Goal: Task Accomplishment & Management: Manage account settings

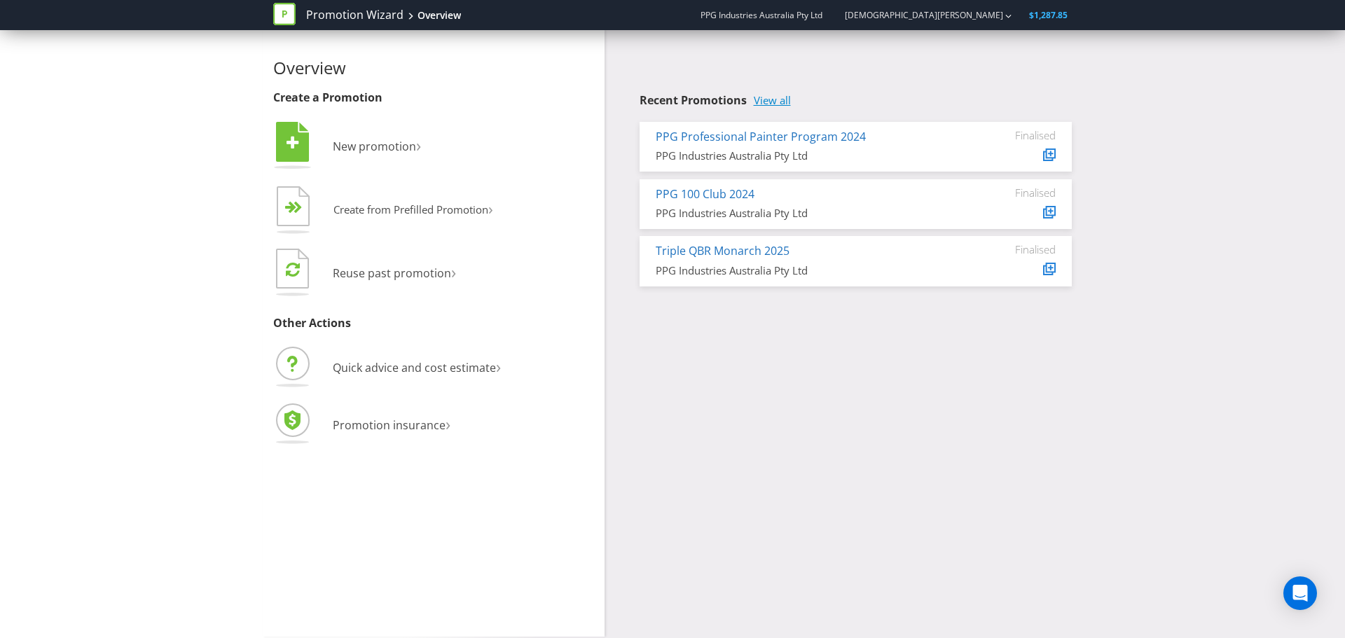
click at [770, 99] on link "View all" at bounding box center [772, 101] width 37 height 12
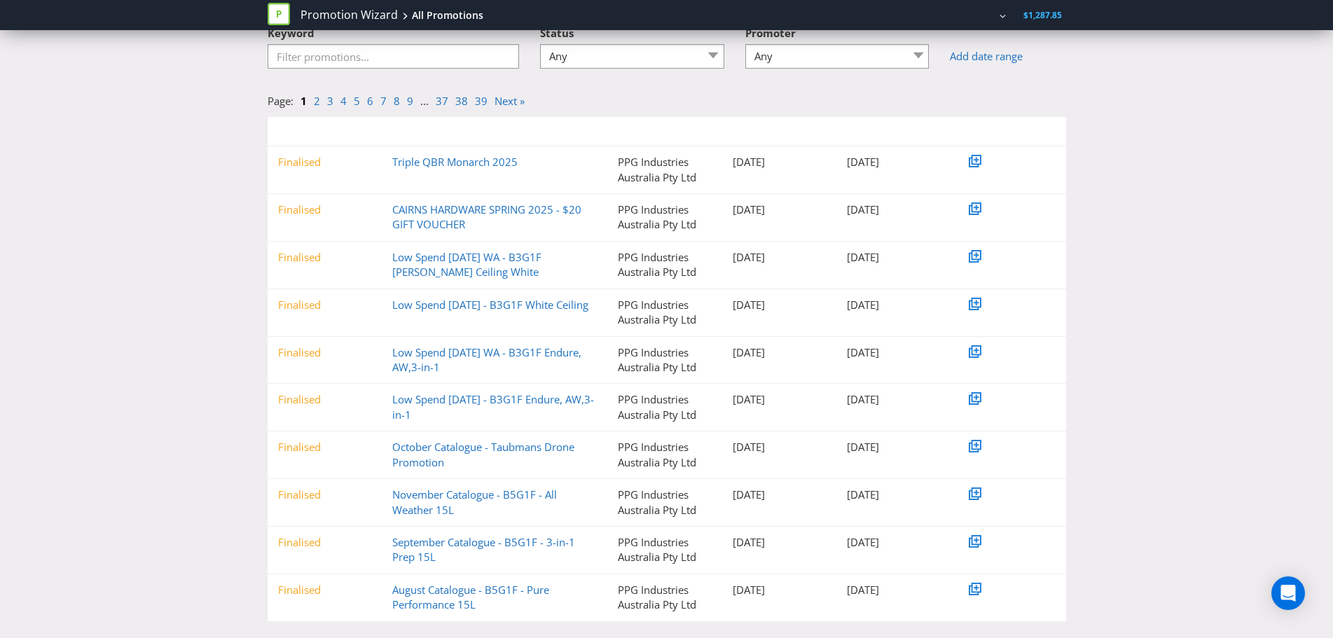
scroll to position [117, 0]
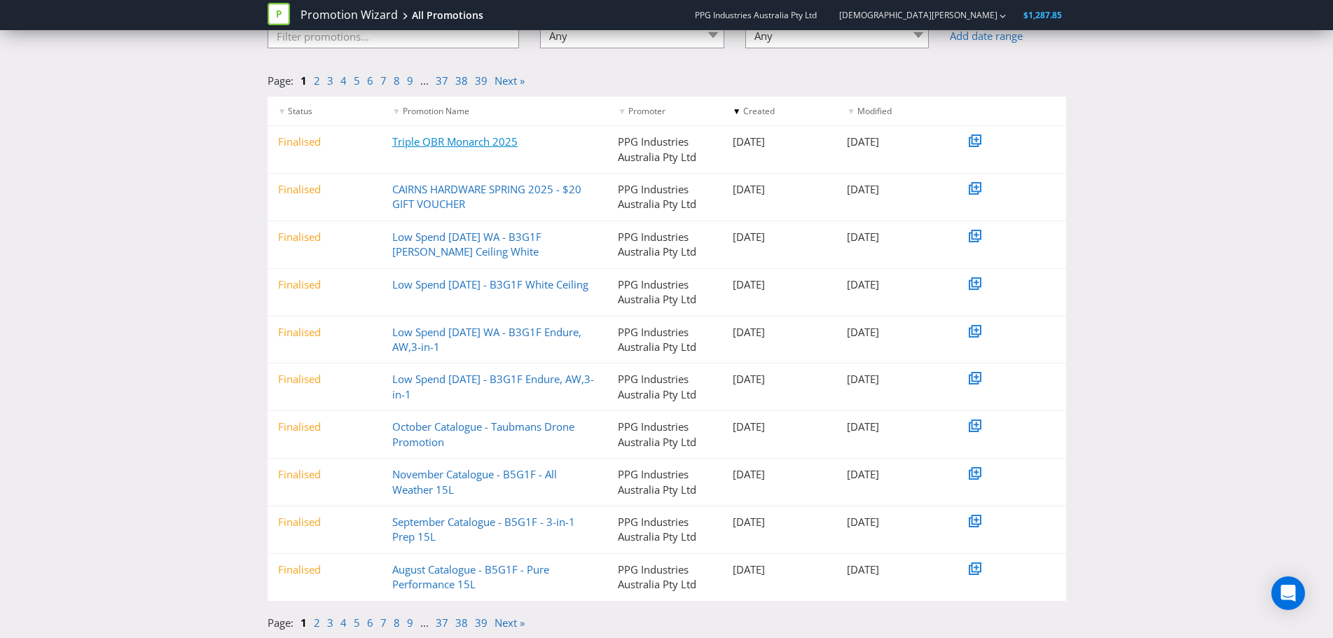
click at [439, 139] on link "Triple QBR Monarch 2025" at bounding box center [454, 142] width 125 height 14
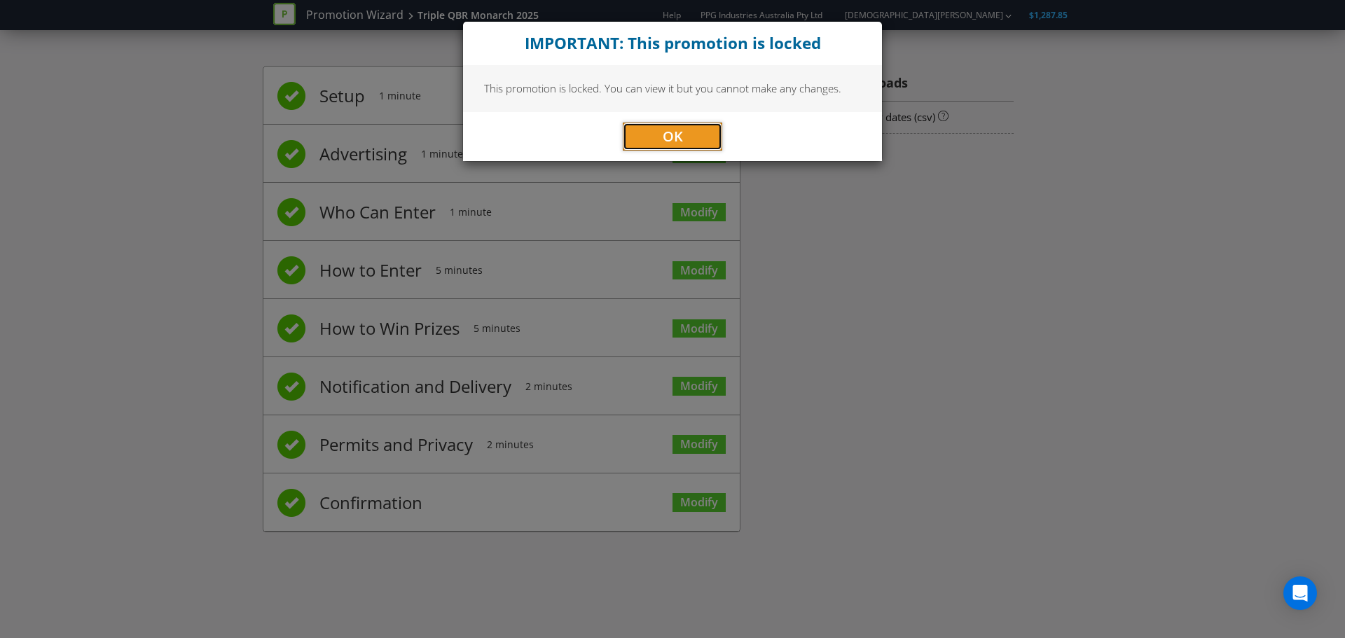
drag, startPoint x: 664, startPoint y: 126, endPoint x: 661, endPoint y: 364, distance: 237.5
click at [664, 128] on span "OK" at bounding box center [673, 136] width 20 height 19
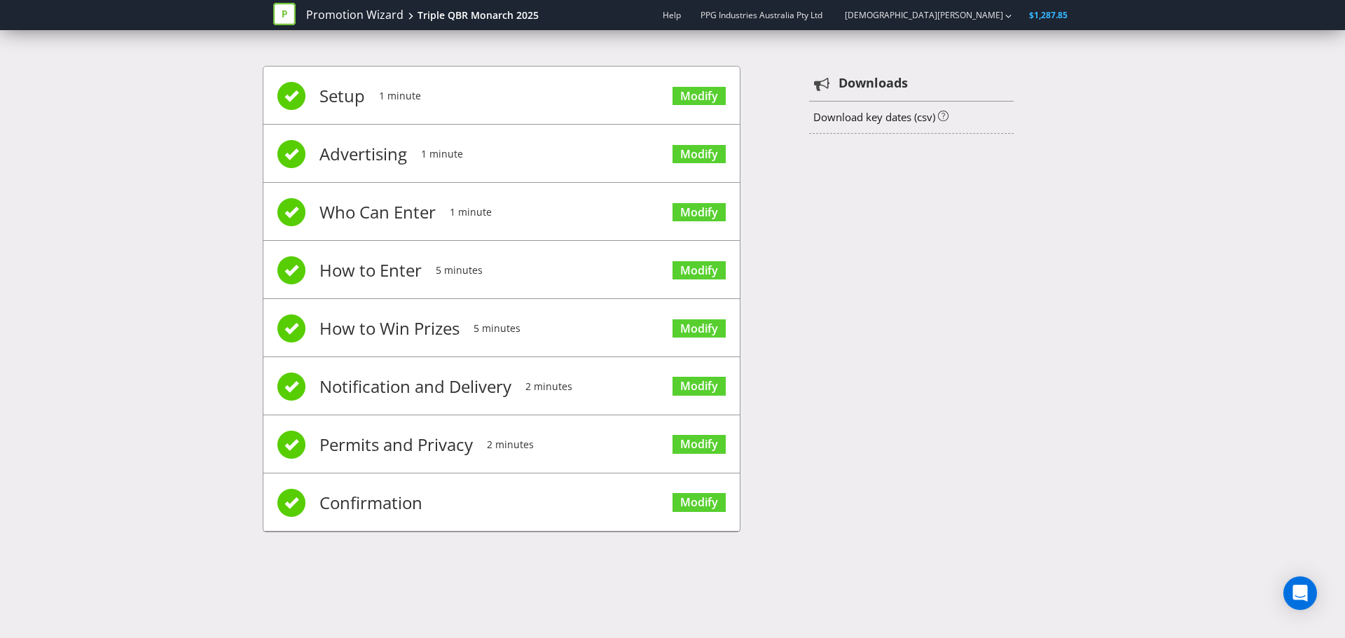
click at [702, 514] on span "Modify" at bounding box center [699, 502] width 53 height 56
click at [702, 503] on link "Modify" at bounding box center [699, 502] width 53 height 19
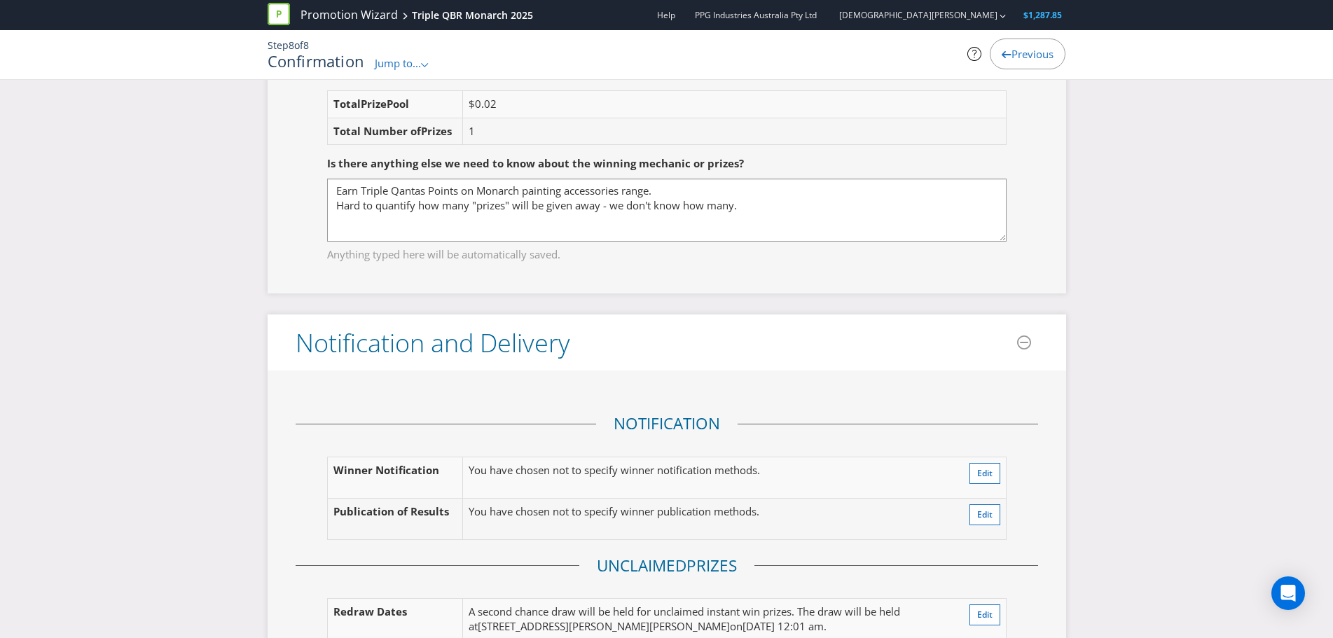
scroll to position [2172, 0]
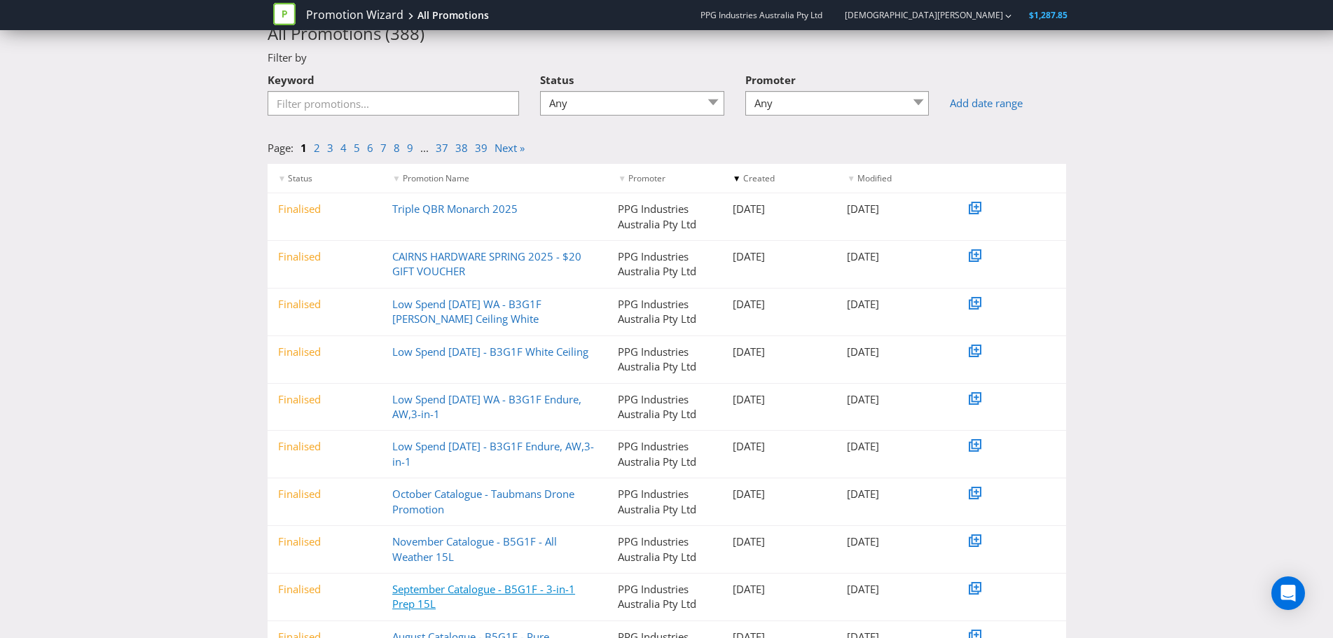
scroll to position [70, 0]
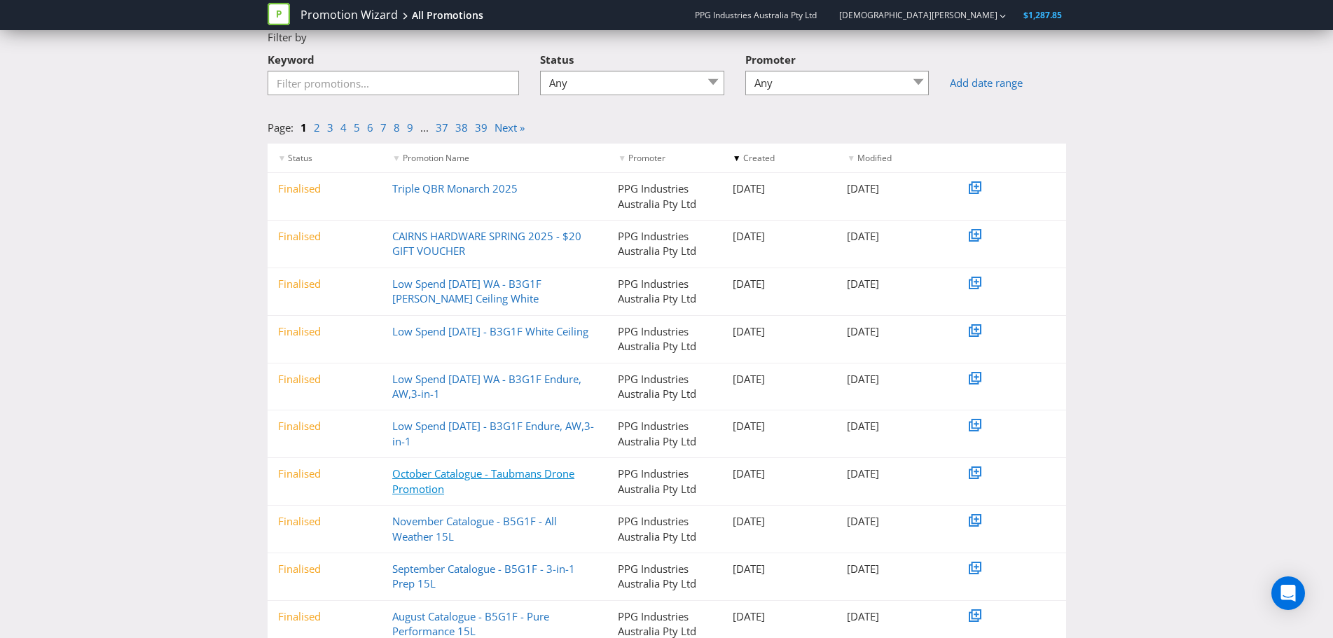
click at [409, 480] on link "October Catalogue - Taubmans Drone Promotion" at bounding box center [483, 481] width 182 height 29
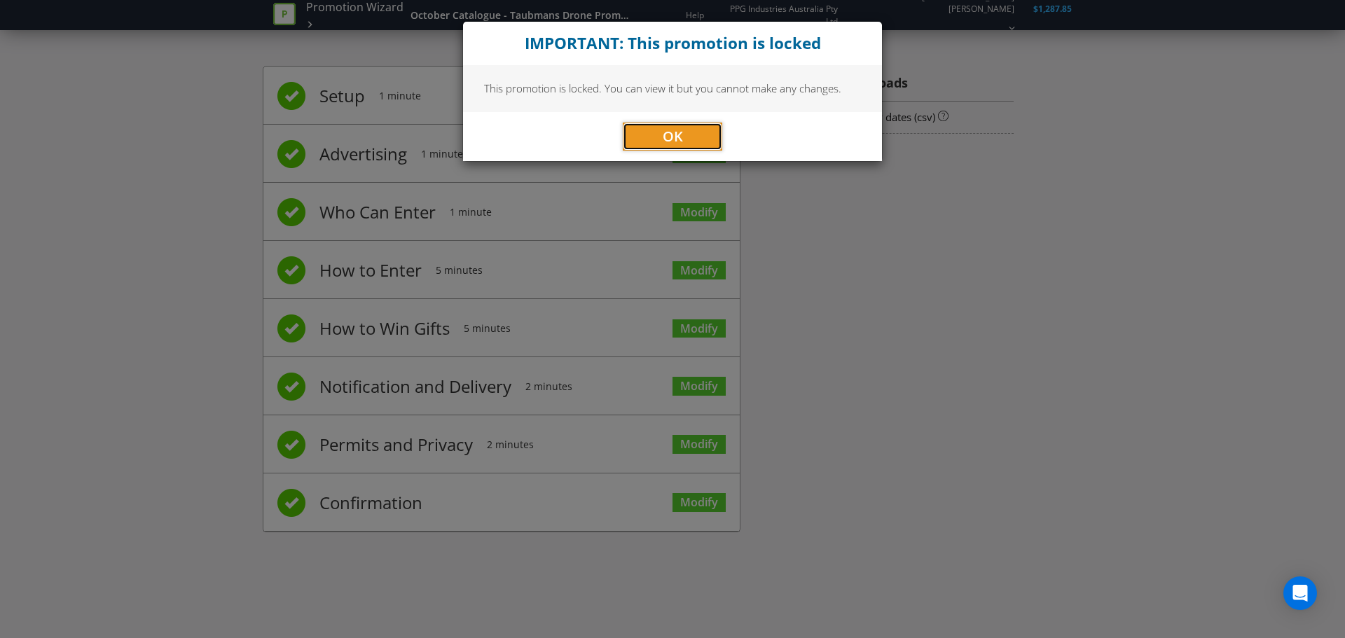
click at [676, 132] on span "OK" at bounding box center [673, 136] width 20 height 19
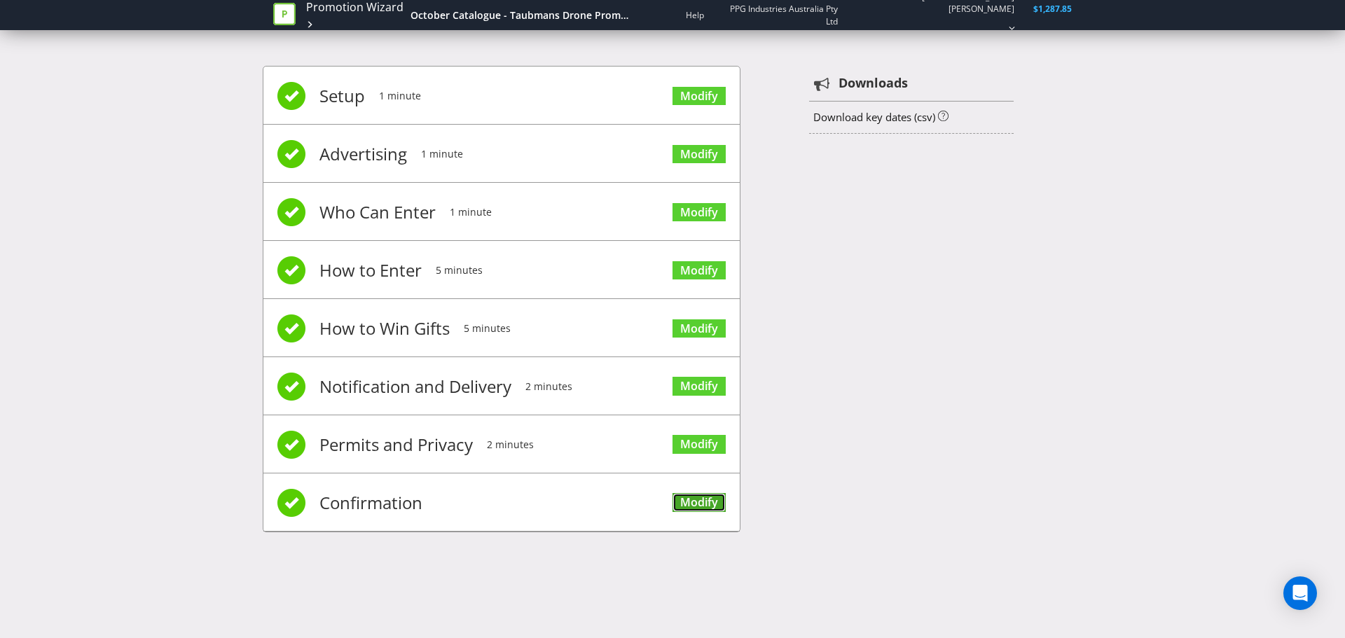
click at [691, 502] on link "Modify" at bounding box center [699, 502] width 53 height 19
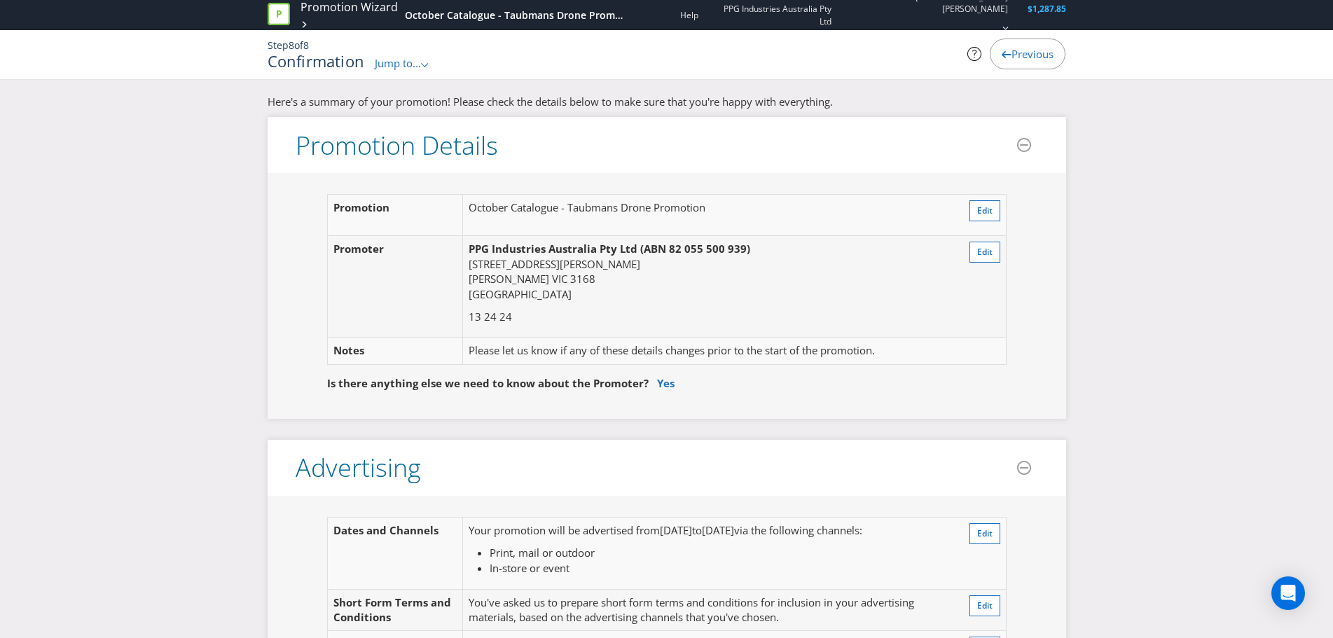
click at [392, 67] on span "Jump to..." at bounding box center [398, 63] width 46 height 14
